Goal: Book appointment/travel/reservation

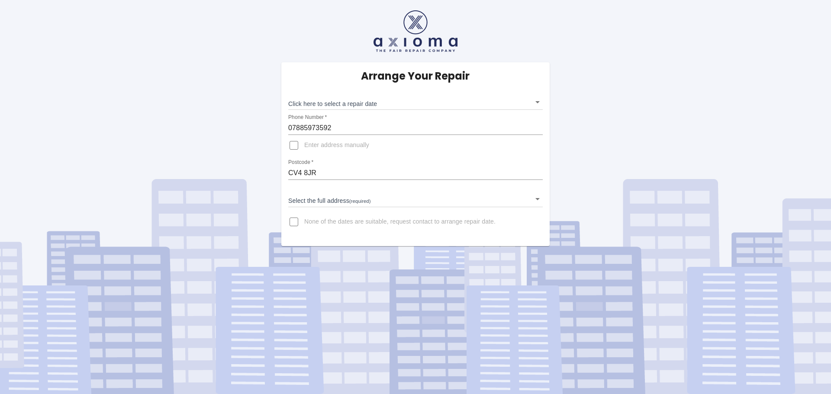
click at [539, 101] on body "Arrange Your Repair Click here to select a repair date ​ Phone Number   * 07885…" at bounding box center [415, 197] width 831 height 394
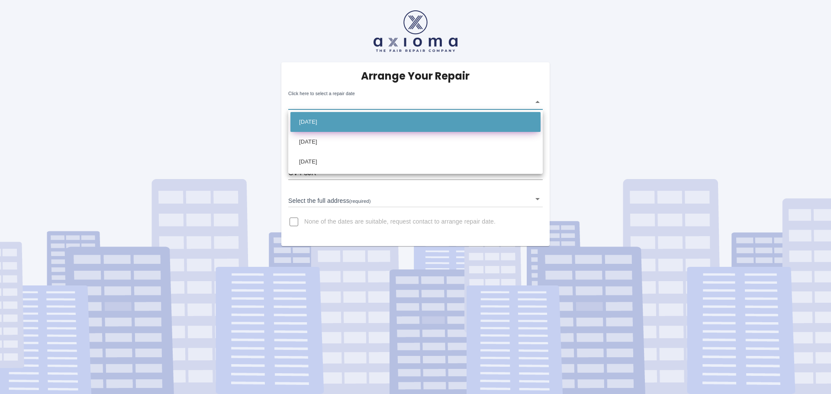
click at [347, 121] on li "[DATE]" at bounding box center [415, 122] width 250 height 20
type input "[DATE]T00:00:00.000Z"
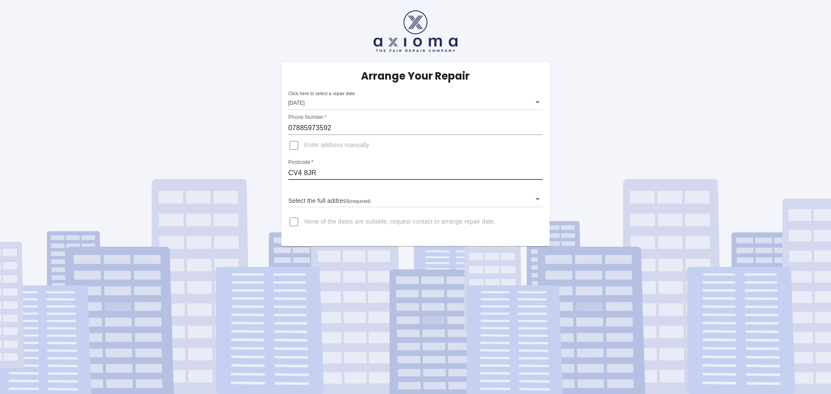
drag, startPoint x: 327, startPoint y: 177, endPoint x: 240, endPoint y: 174, distance: 87.5
click at [248, 175] on div "Arrange Your Repair Click here to select a repair date [DATE] [DATE]T00:00:00.0…" at bounding box center [416, 123] width 844 height 246
type input "CV81DE"
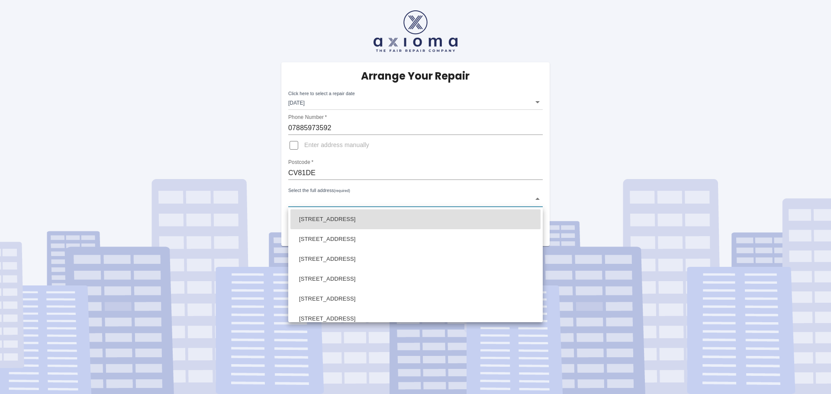
click at [537, 198] on body "Arrange Your Repair Click here to select a repair date [DATE] [DATE]T00:00:00.0…" at bounding box center [415, 197] width 831 height 394
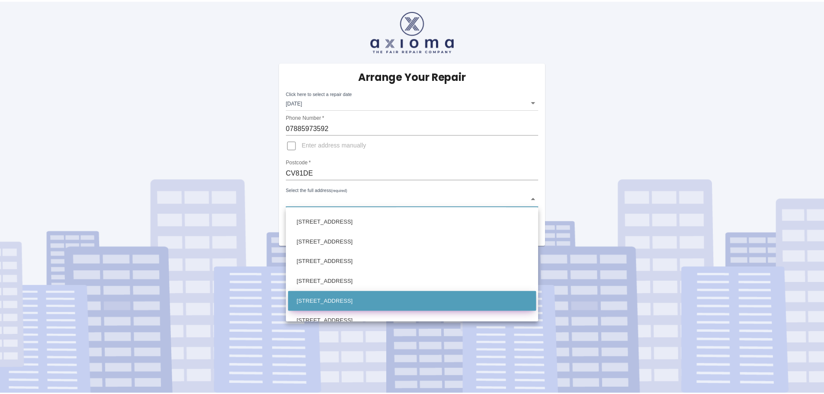
scroll to position [260, 0]
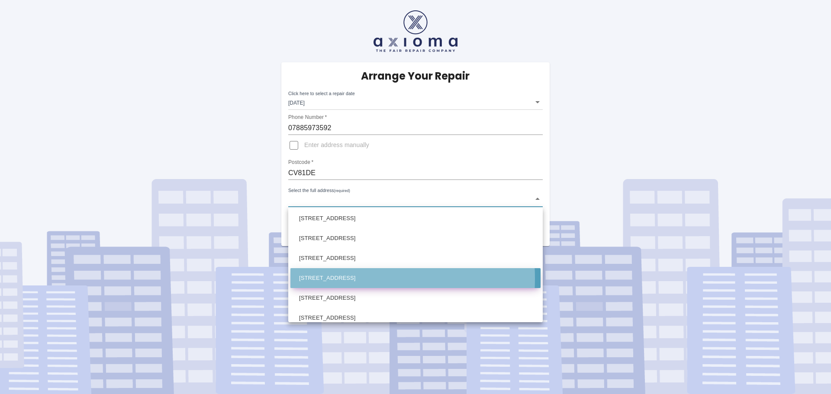
click at [329, 279] on li "[STREET_ADDRESS]" at bounding box center [415, 278] width 250 height 20
type input "[STREET_ADDRESS]"
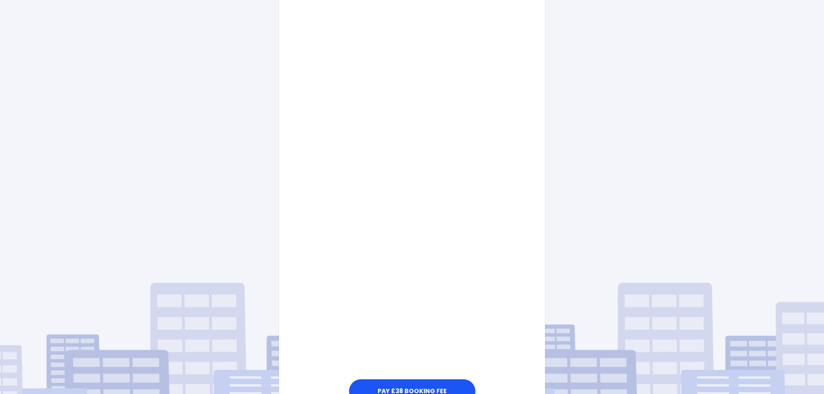
scroll to position [320, 0]
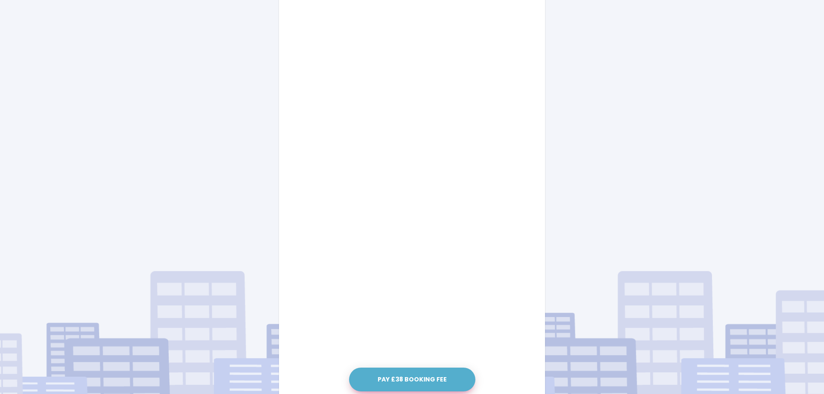
click at [424, 378] on button "Pay £38 Booking Fee" at bounding box center [412, 380] width 126 height 24
